Goal: Information Seeking & Learning: Check status

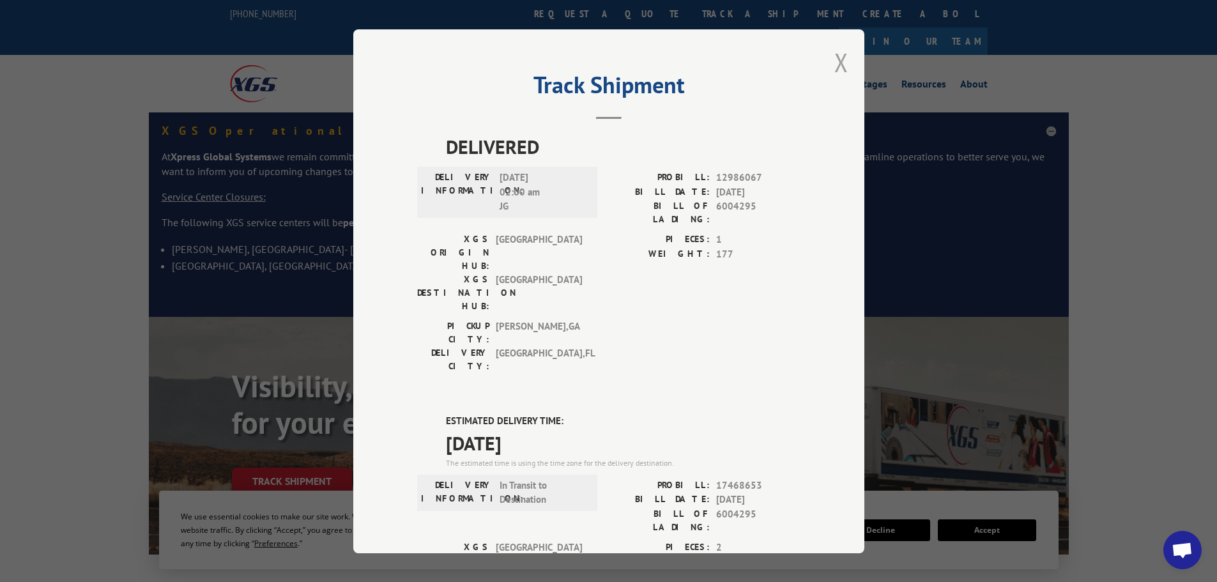
click at [834, 66] on button "Close modal" at bounding box center [841, 62] width 14 height 34
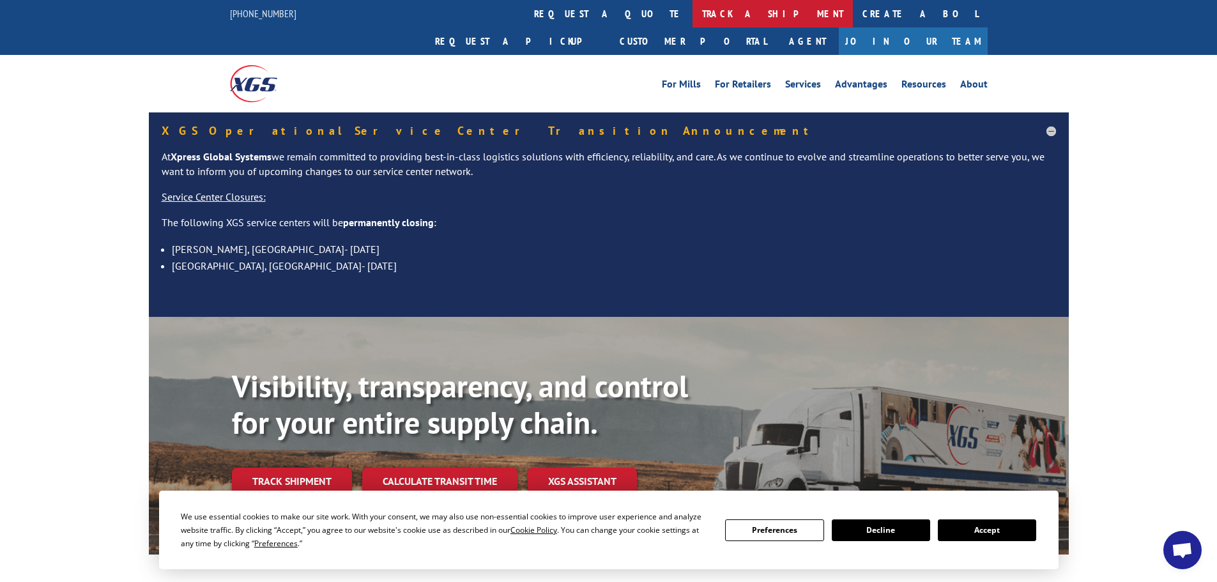
click at [692, 8] on link "track a shipment" at bounding box center [772, 13] width 160 height 27
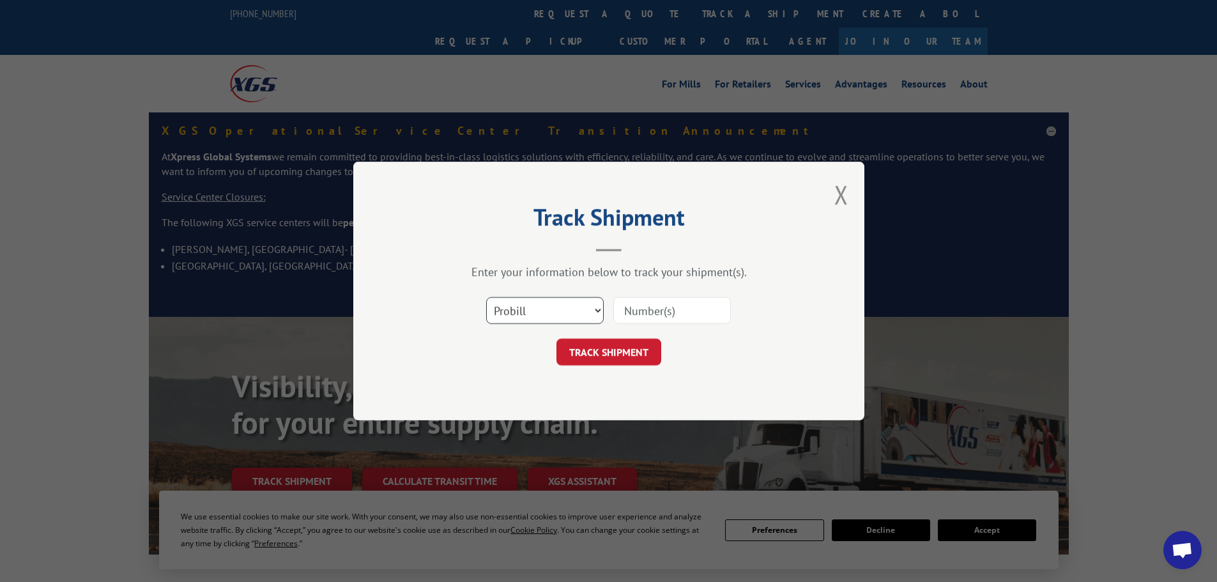
click at [561, 306] on select "Select category... Probill BOL PO" at bounding box center [545, 310] width 118 height 27
select select "bol"
click at [486, 297] on select "Select category... Probill BOL PO" at bounding box center [545, 310] width 118 height 27
click at [641, 303] on input at bounding box center [672, 310] width 118 height 27
paste input "5106119"
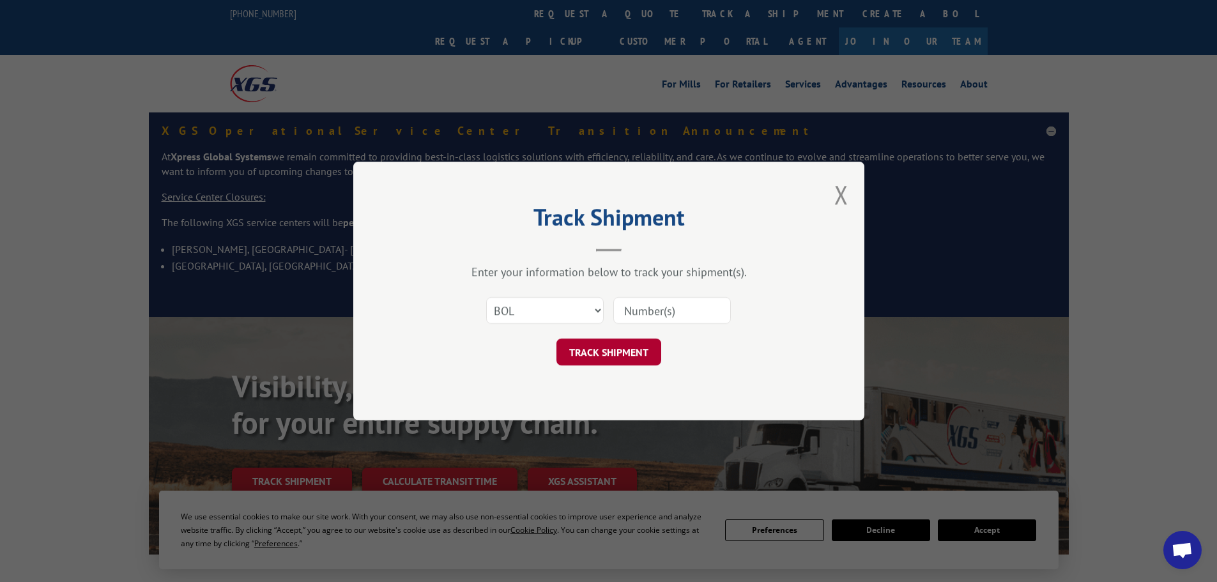
type input "5106119"
click button "TRACK SHIPMENT" at bounding box center [608, 352] width 105 height 27
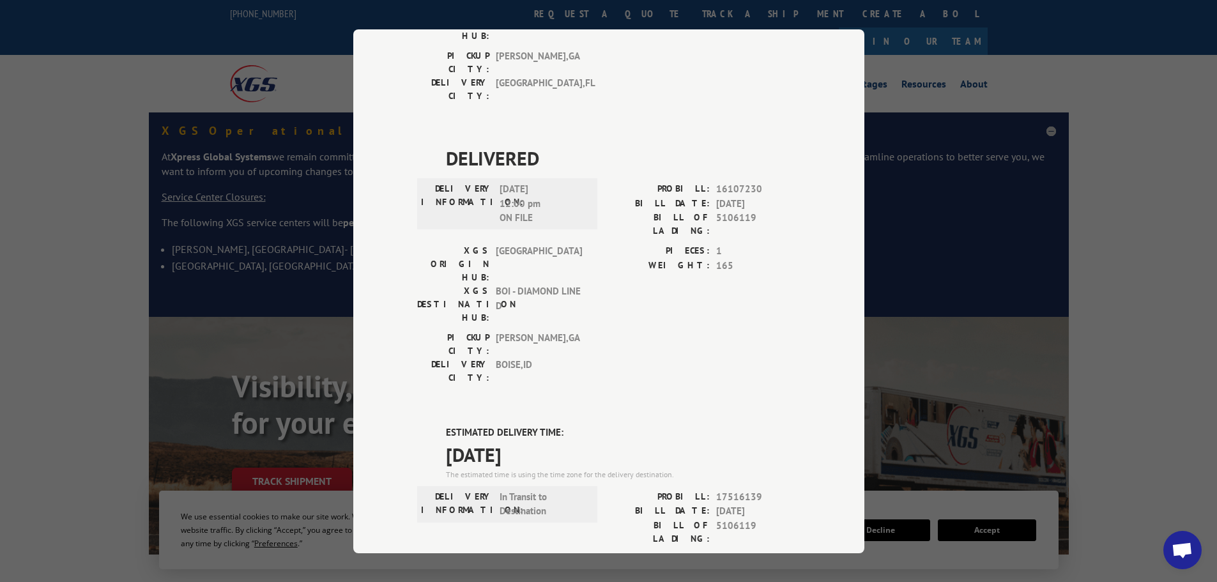
scroll to position [485, 0]
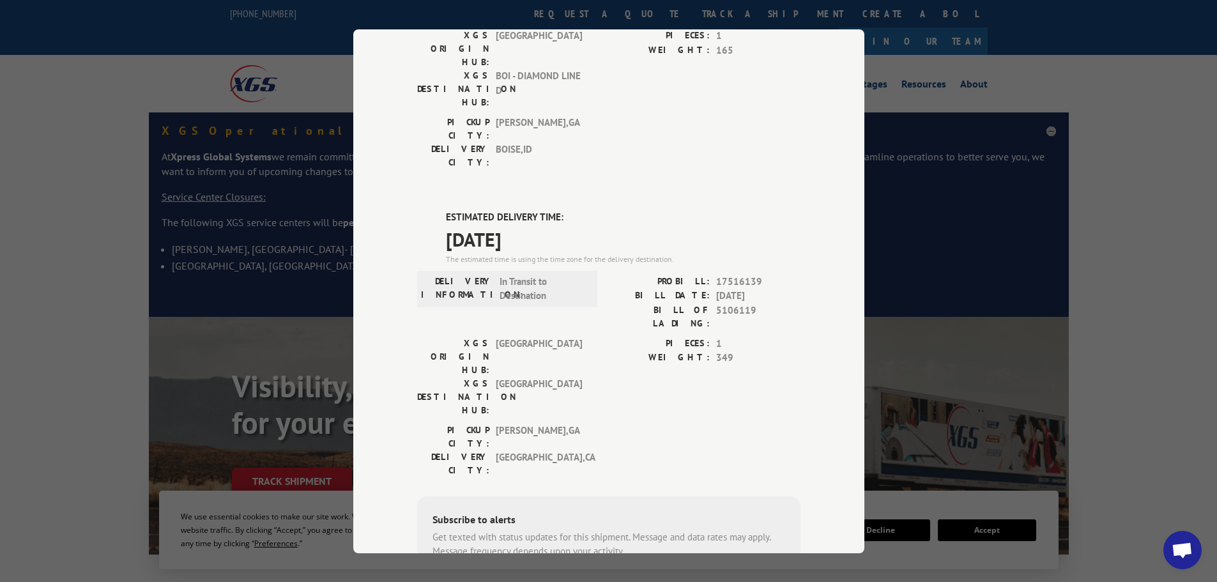
click at [303, 266] on div "Track Shipment DELIVERED DELIVERY INFORMATION: [DATE] 05:12 pm [PERSON_NAME]: 1…" at bounding box center [608, 291] width 1217 height 582
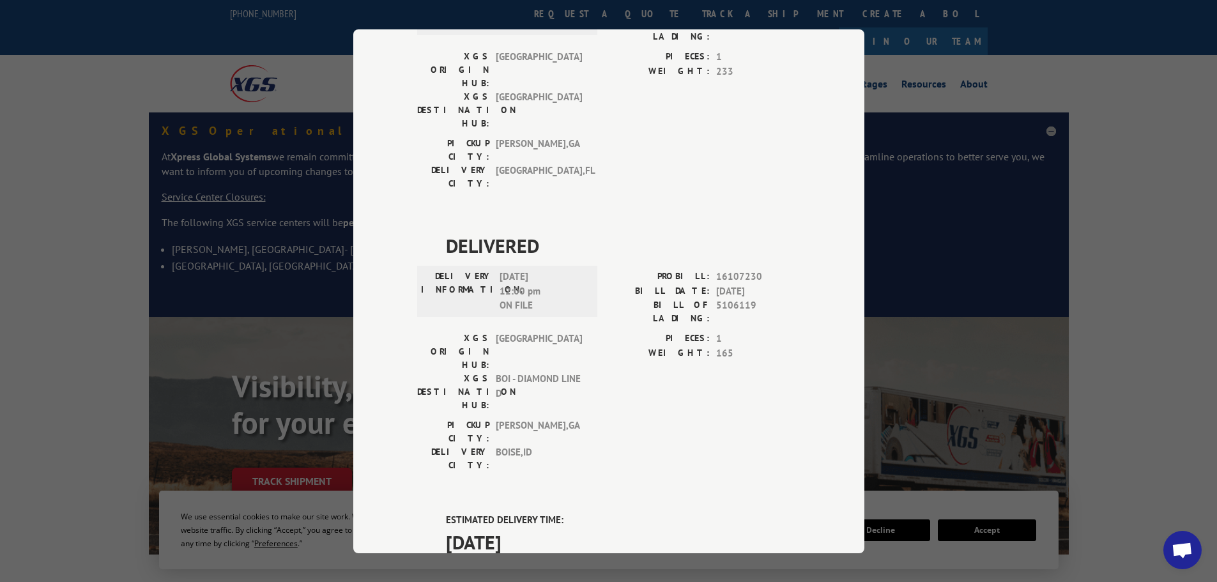
scroll to position [0, 0]
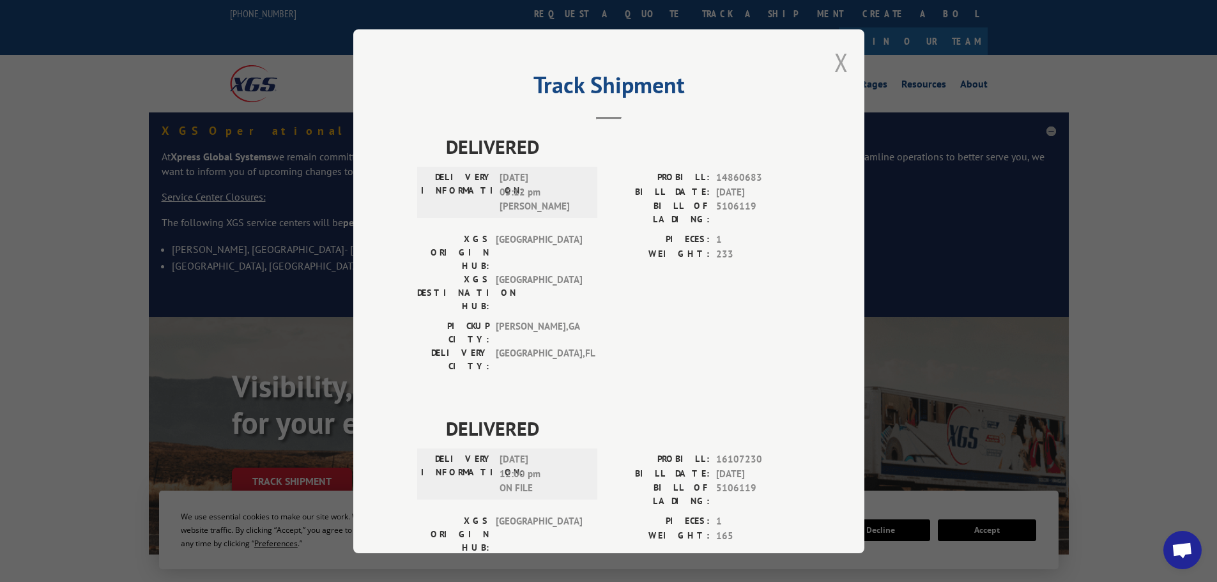
click at [834, 60] on button "Close modal" at bounding box center [841, 62] width 14 height 34
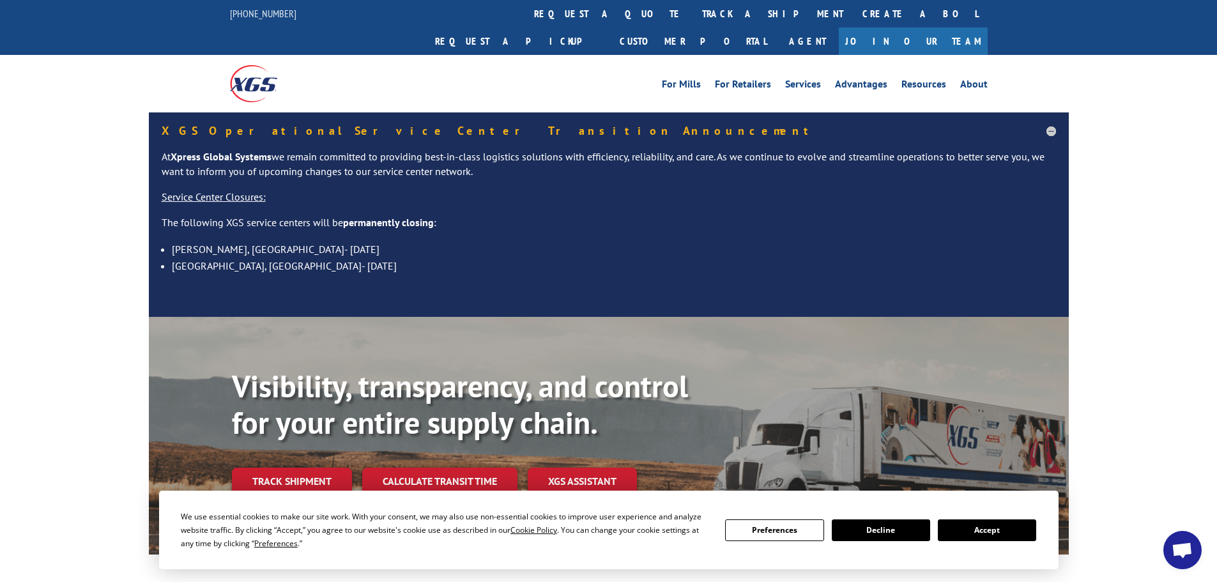
click at [692, 14] on link "track a shipment" at bounding box center [772, 13] width 160 height 27
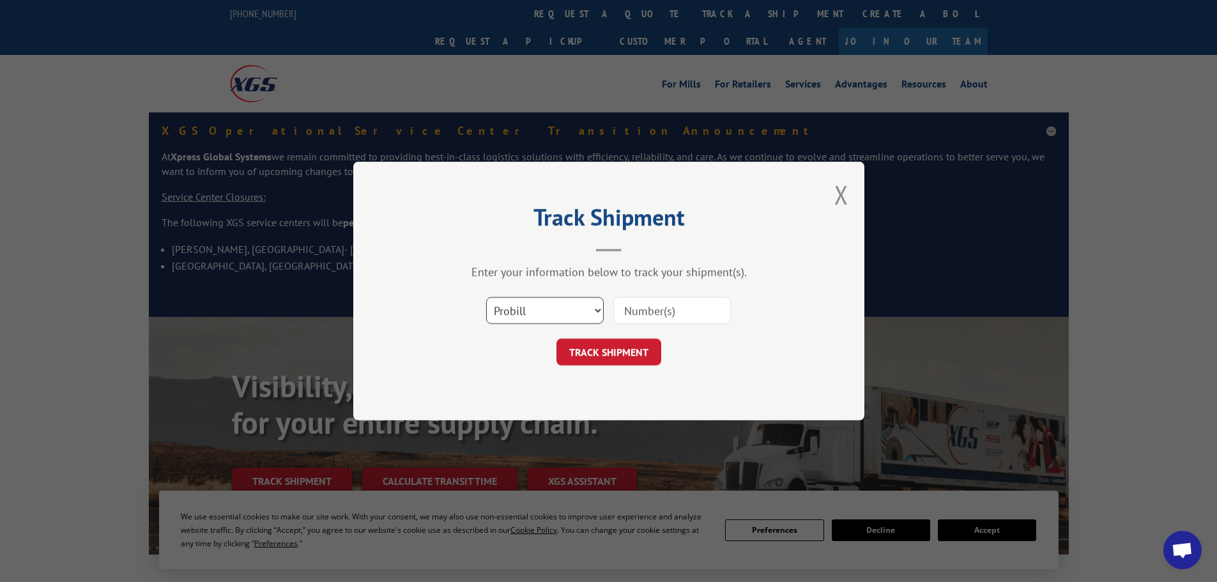
drag, startPoint x: 531, startPoint y: 321, endPoint x: 531, endPoint y: 312, distance: 9.6
click at [531, 314] on select "Select category... Probill BOL PO" at bounding box center [545, 310] width 118 height 27
select select "bol"
click at [486, 297] on select "Select category... Probill BOL PO" at bounding box center [545, 310] width 118 height 27
click at [669, 318] on input at bounding box center [672, 310] width 118 height 27
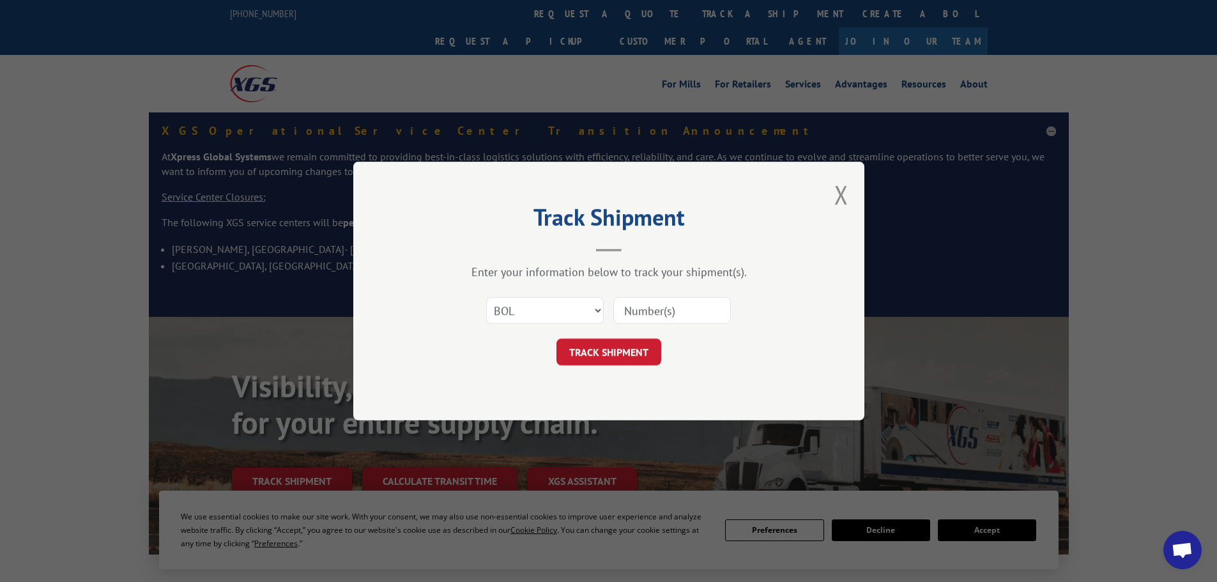
paste input "6004295"
type input "6004295"
click at [636, 353] on button "TRACK SHIPMENT" at bounding box center [608, 352] width 105 height 27
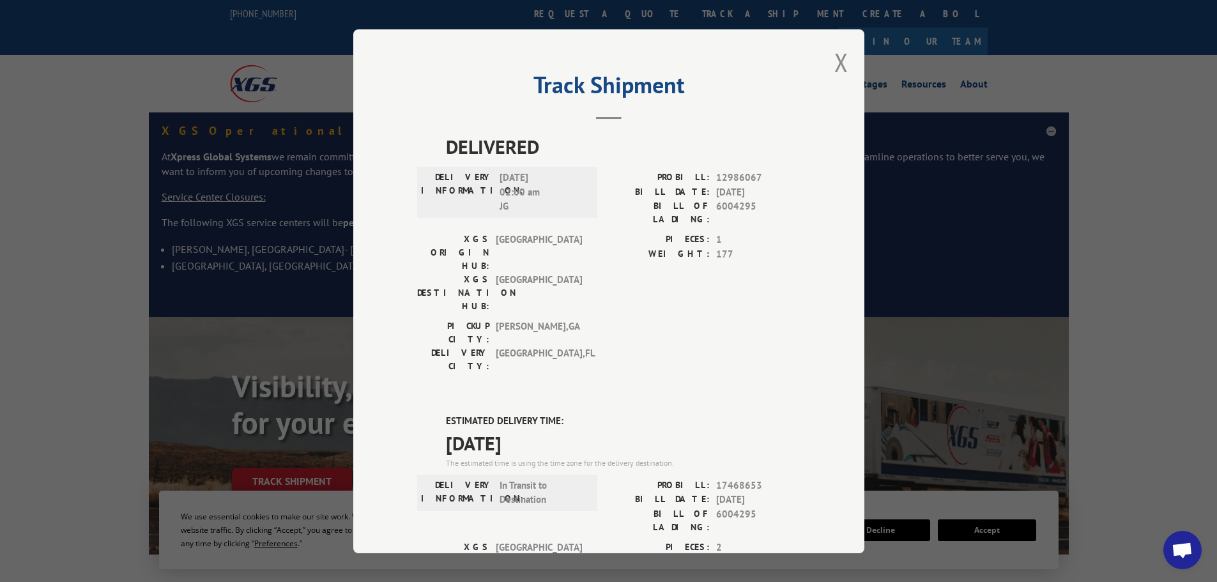
click at [821, 59] on div "Track Shipment DELIVERED DELIVERY INFORMATION: [DATE] 02:00 am JG PROBILL: 1298…" at bounding box center [608, 291] width 511 height 524
click at [835, 58] on button "Close modal" at bounding box center [841, 62] width 14 height 34
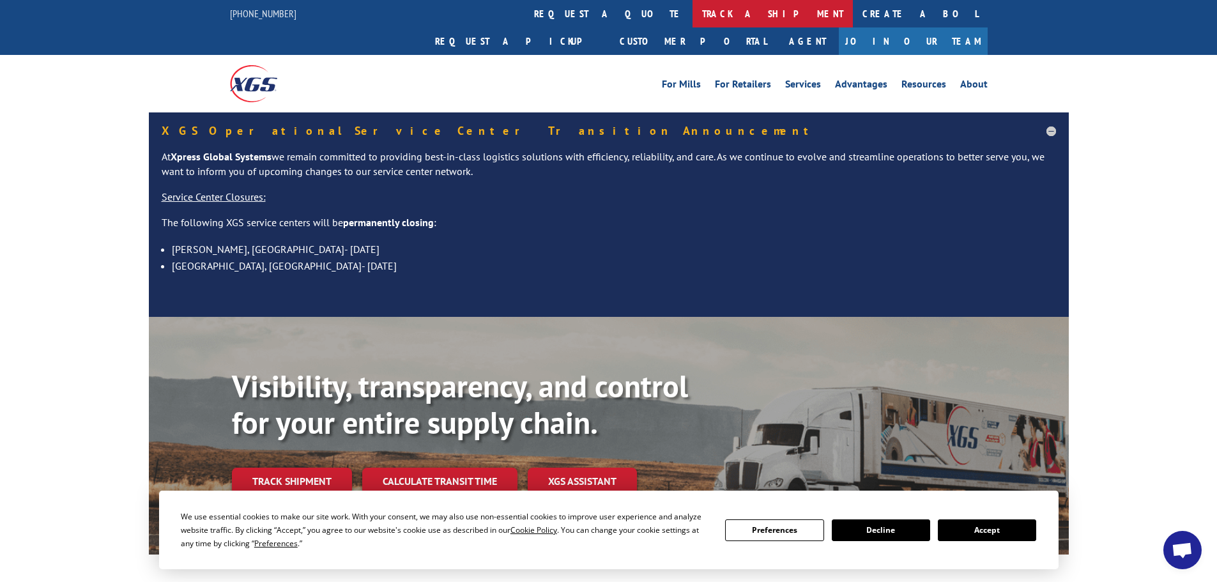
click at [692, 22] on link "track a shipment" at bounding box center [772, 13] width 160 height 27
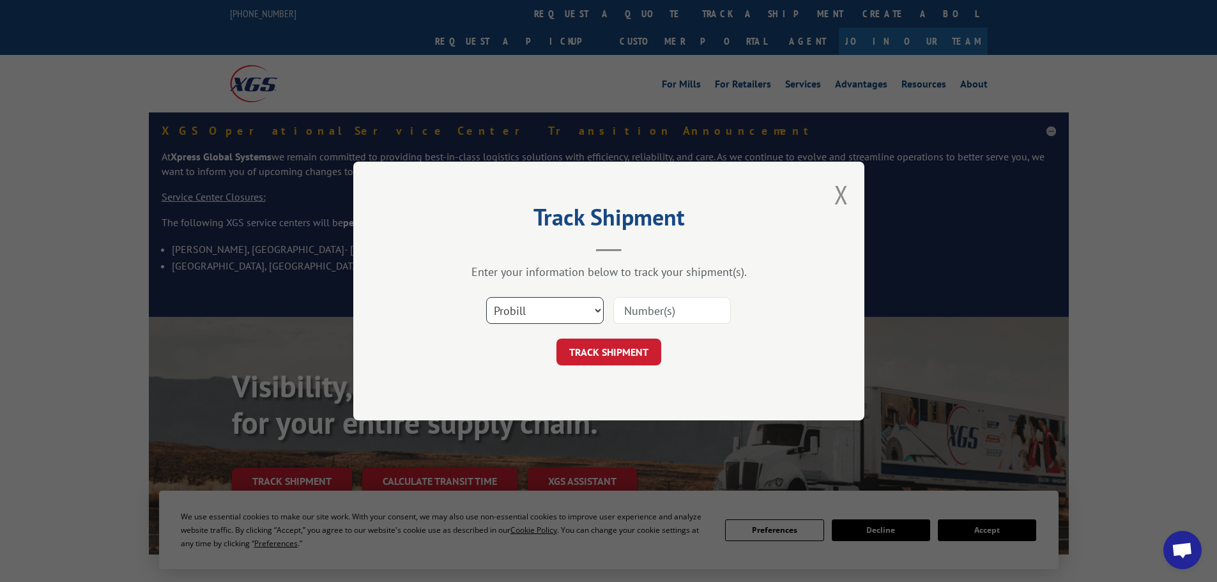
click at [536, 310] on select "Select category... Probill BOL PO" at bounding box center [545, 310] width 118 height 27
select select "bol"
click at [486, 297] on select "Select category... Probill BOL PO" at bounding box center [545, 310] width 118 height 27
click at [666, 308] on input at bounding box center [672, 310] width 118 height 27
paste input "6003243"
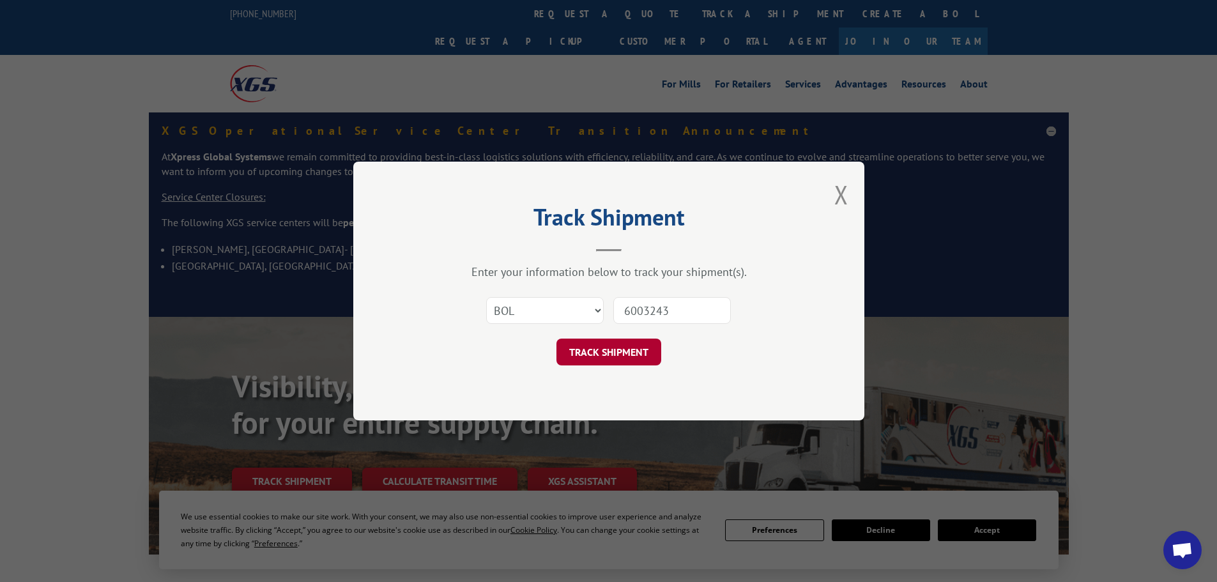
type input "6003243"
click at [623, 346] on button "TRACK SHIPMENT" at bounding box center [608, 352] width 105 height 27
